Goal: Task Accomplishment & Management: Manage account settings

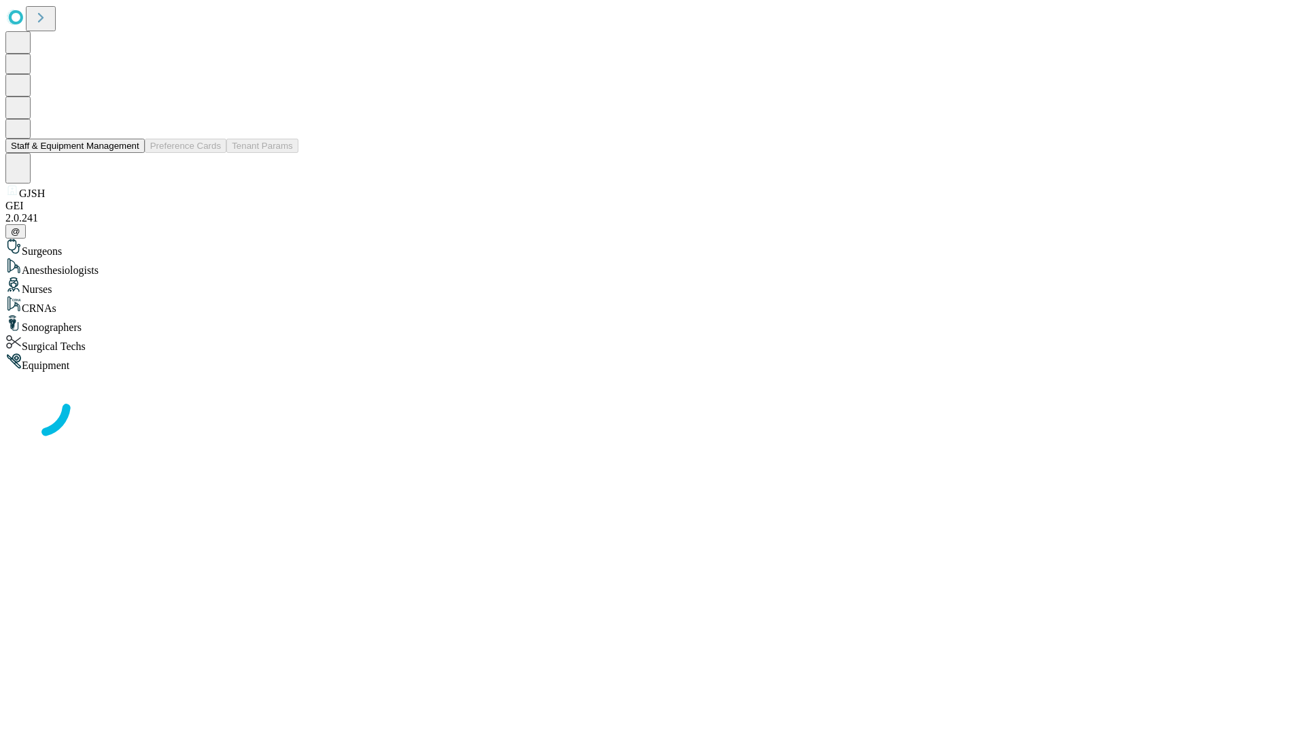
click at [130, 153] on button "Staff & Equipment Management" at bounding box center [74, 146] width 139 height 14
